Goal: Task Accomplishment & Management: Manage account settings

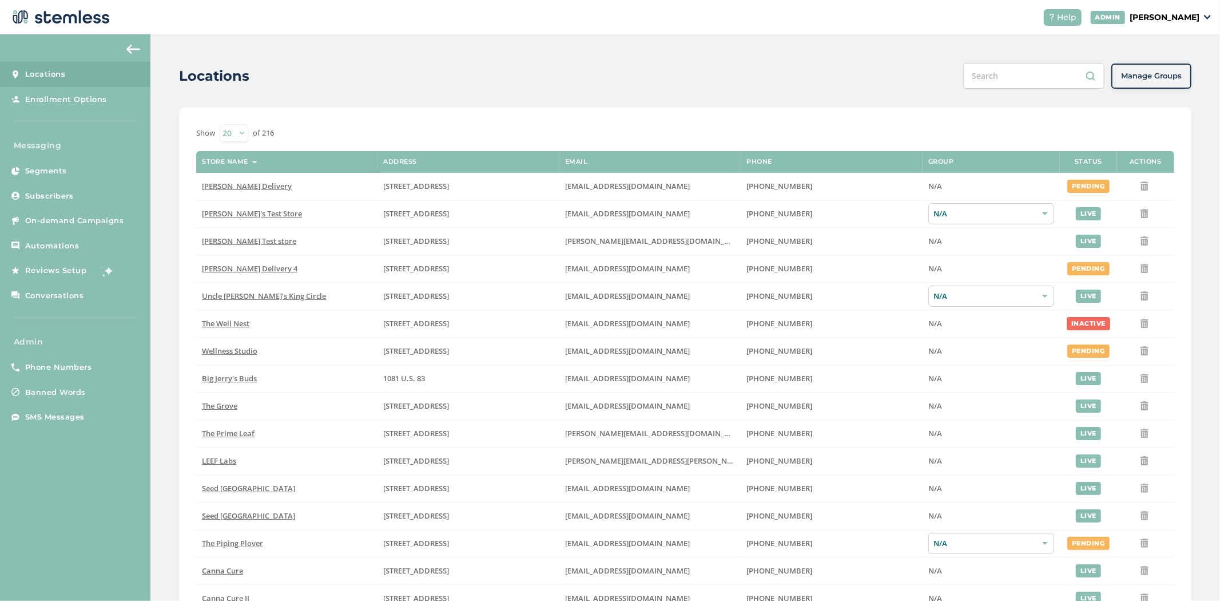
click at [1179, 15] on p "[PERSON_NAME]" at bounding box center [1165, 17] width 70 height 12
click at [1161, 82] on span "Impersonate" at bounding box center [1170, 82] width 56 height 11
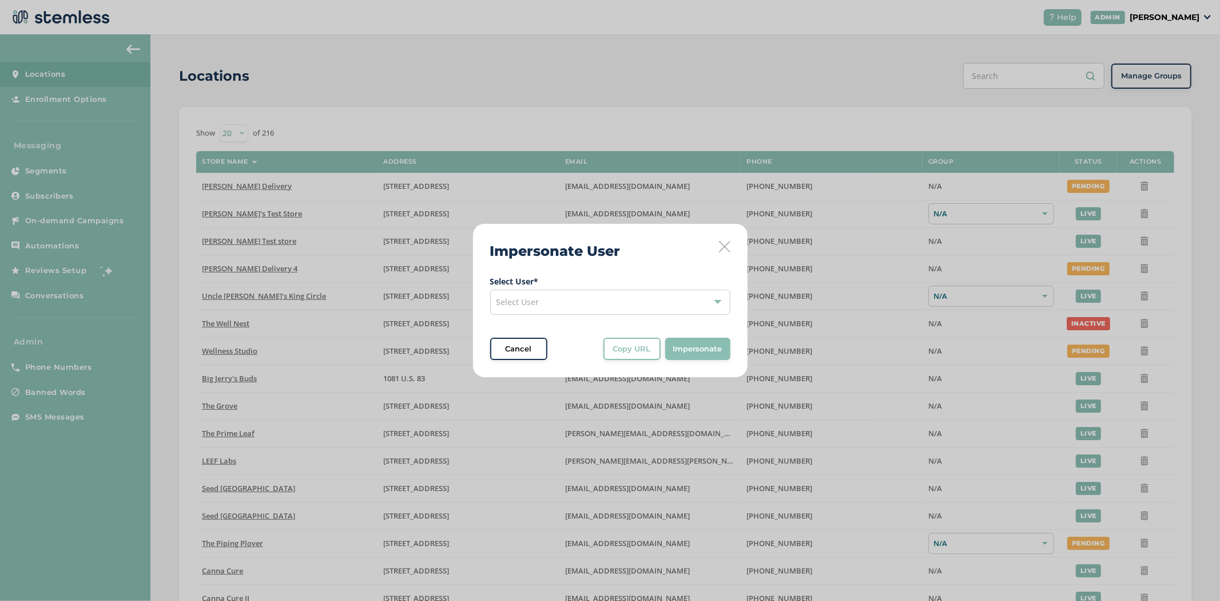
click at [634, 312] on div "Select User" at bounding box center [610, 301] width 240 height 25
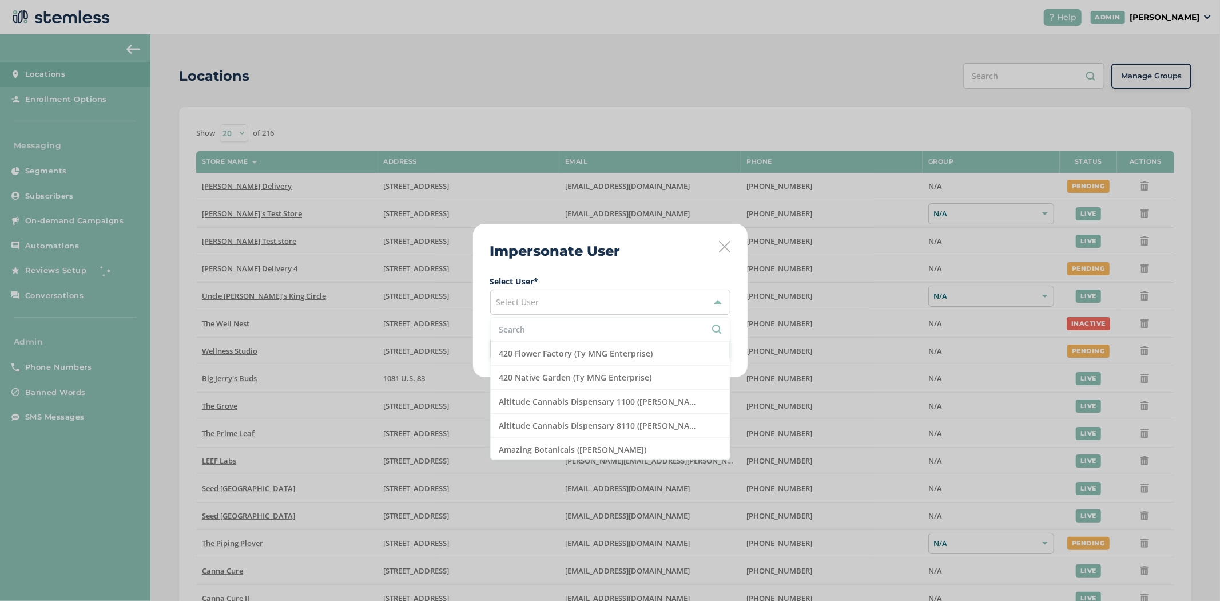
click at [627, 333] on input "text" at bounding box center [610, 329] width 222 height 12
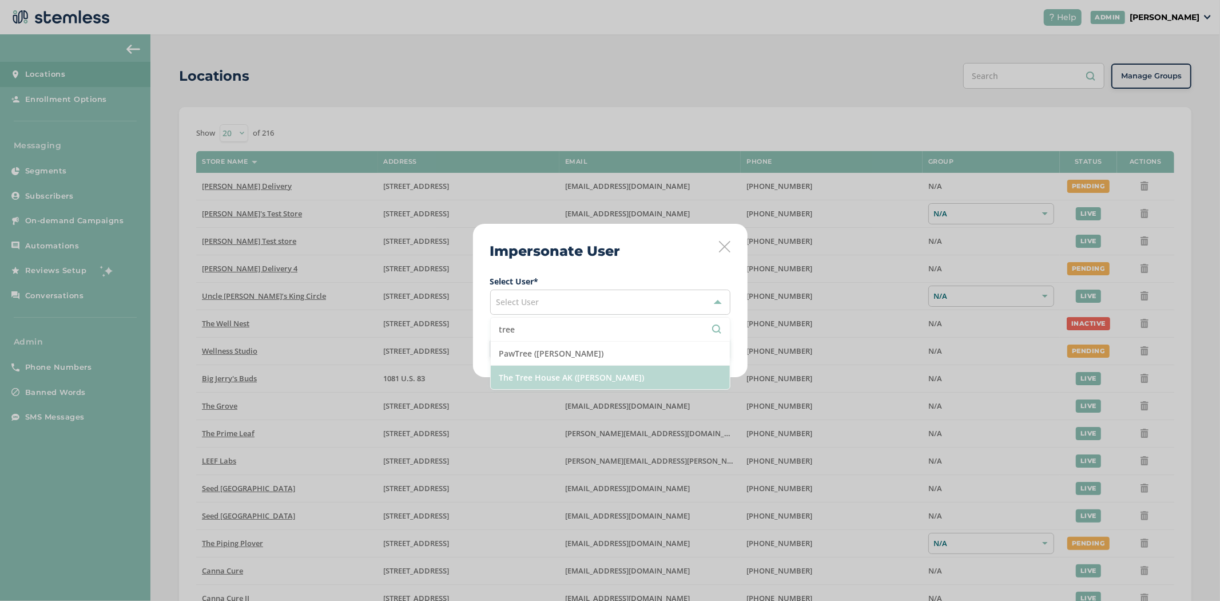
type input "tree"
click at [601, 385] on li "The Tree House AK ([PERSON_NAME])" at bounding box center [610, 376] width 239 height 23
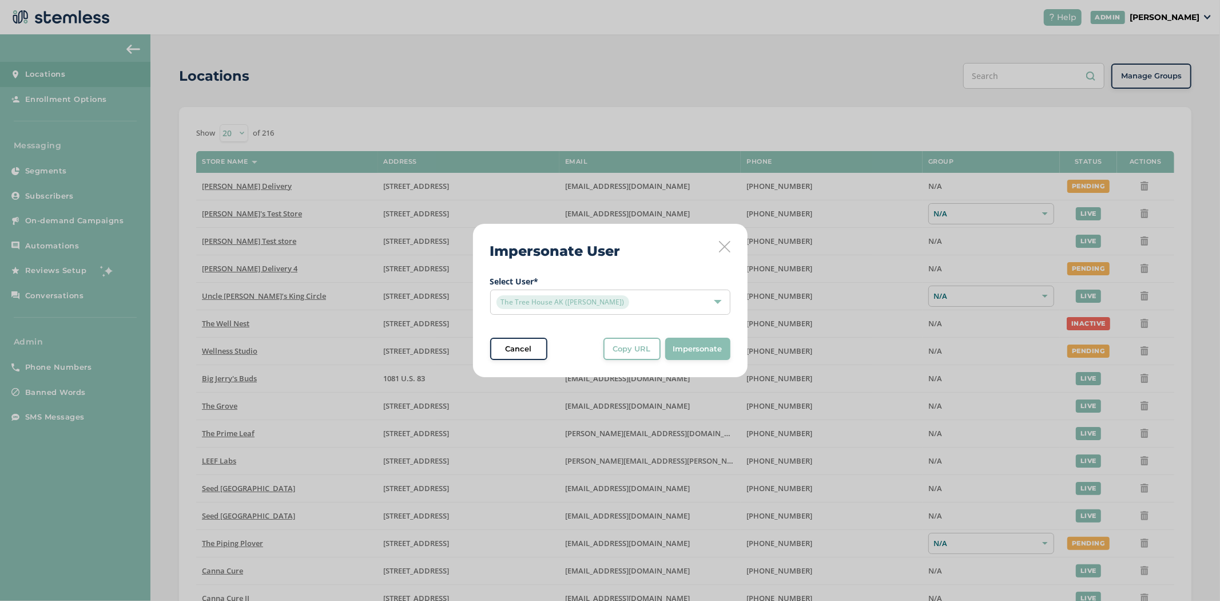
click at [682, 356] on button "Impersonate" at bounding box center [697, 348] width 65 height 23
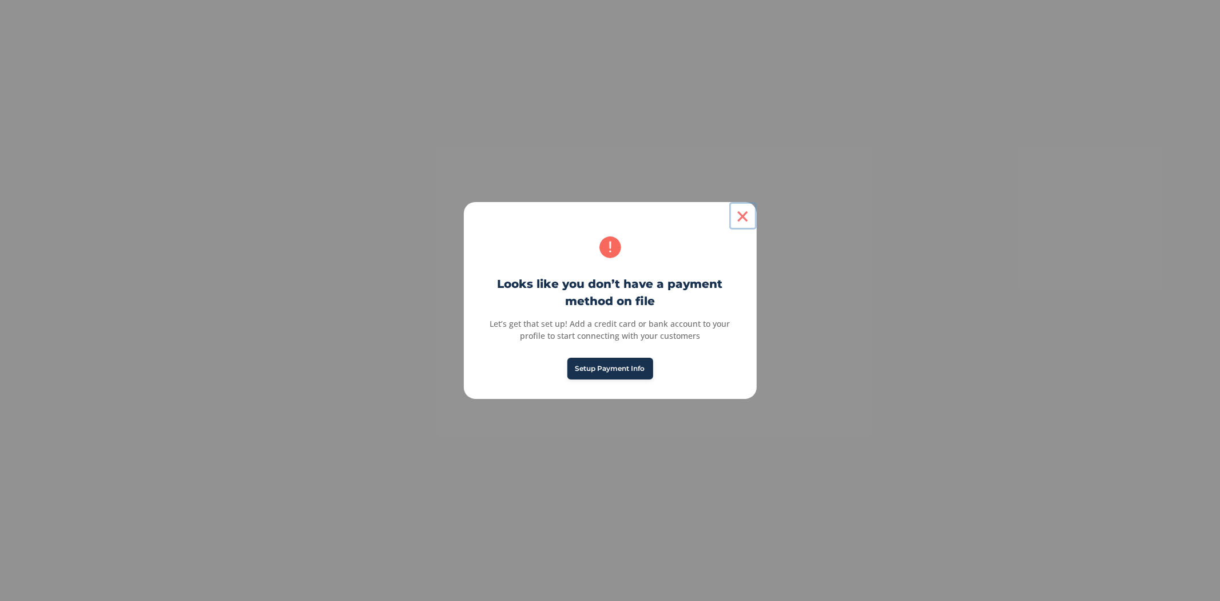
click at [748, 212] on button "×" at bounding box center [742, 215] width 27 height 27
